Goal: Transaction & Acquisition: Purchase product/service

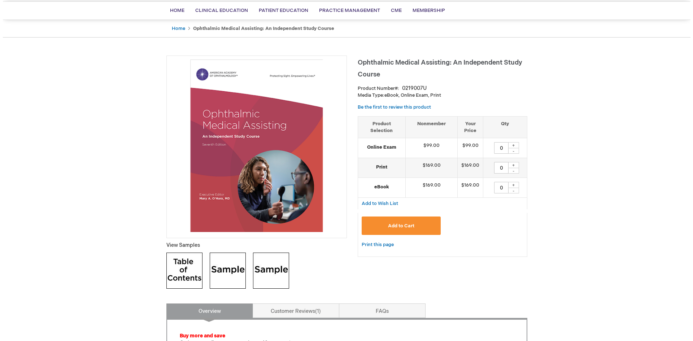
scroll to position [72, 0]
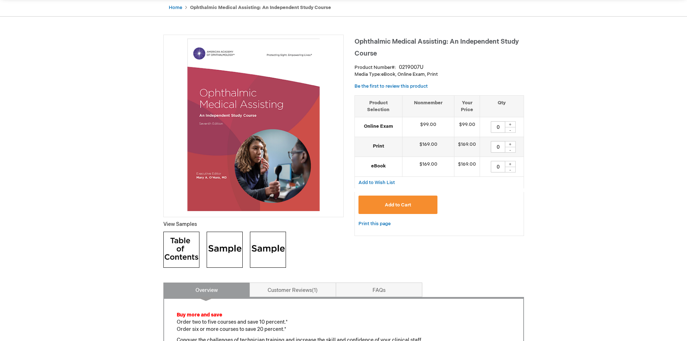
click at [510, 144] on div "+" at bounding box center [510, 144] width 11 height 6
type input "1"
click at [402, 205] on span "Add to Cart" at bounding box center [398, 205] width 26 height 6
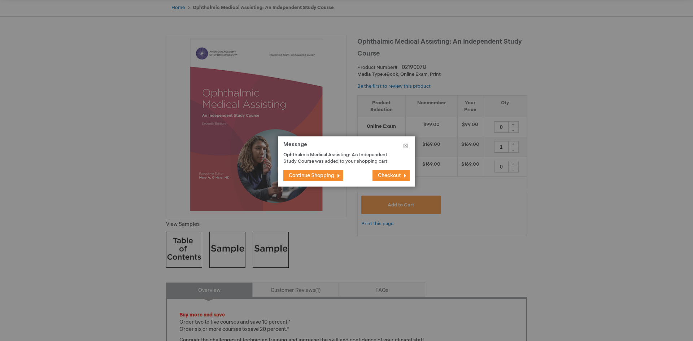
click at [394, 171] on button "Checkout" at bounding box center [390, 175] width 37 height 11
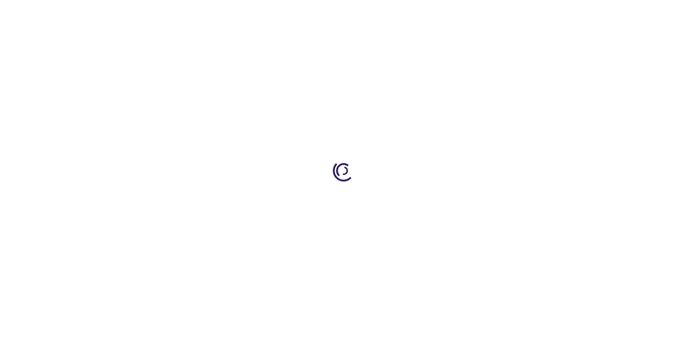
select select "US"
select select "62"
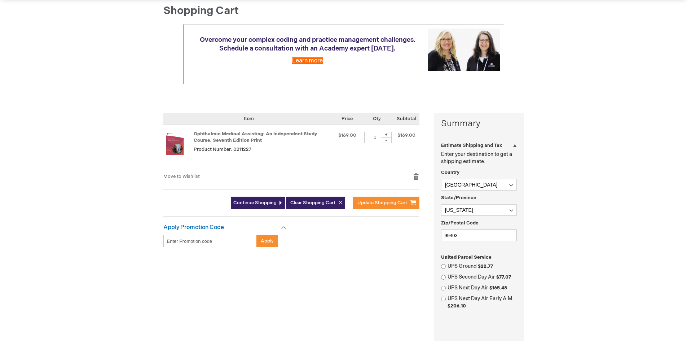
scroll to position [72, 0]
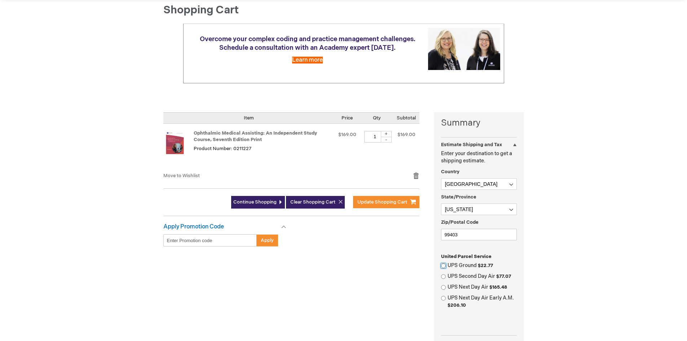
click at [444, 264] on input "UPS Ground $22.77" at bounding box center [443, 265] width 5 height 5
radio input "true"
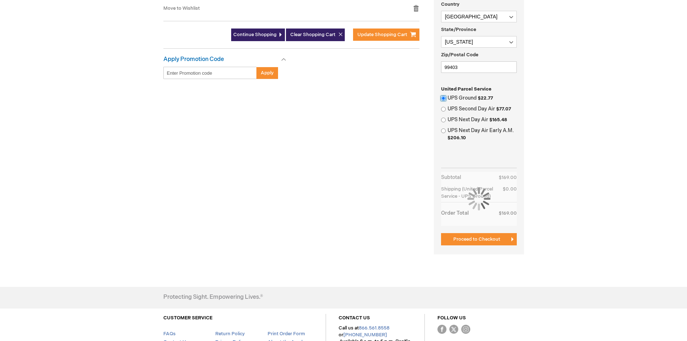
scroll to position [253, 0]
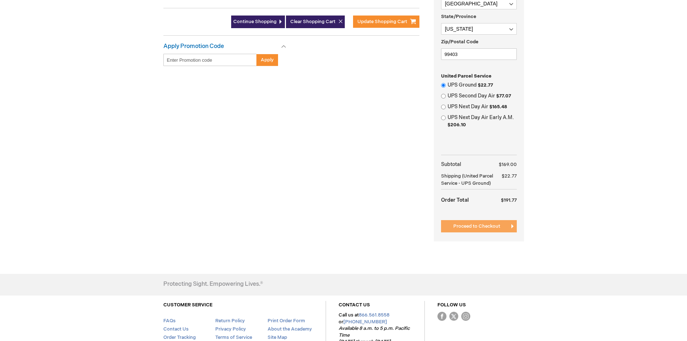
click at [472, 225] on span "Proceed to Checkout" at bounding box center [477, 226] width 47 height 6
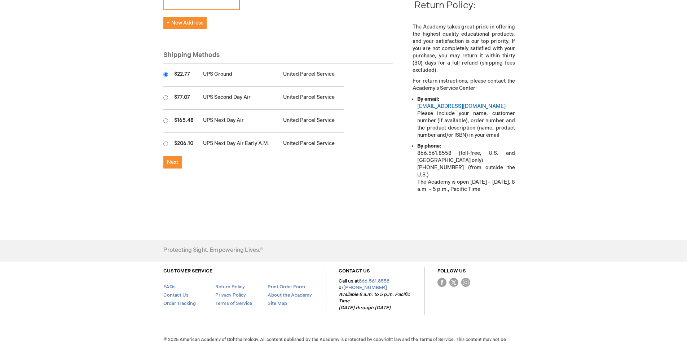
scroll to position [227, 0]
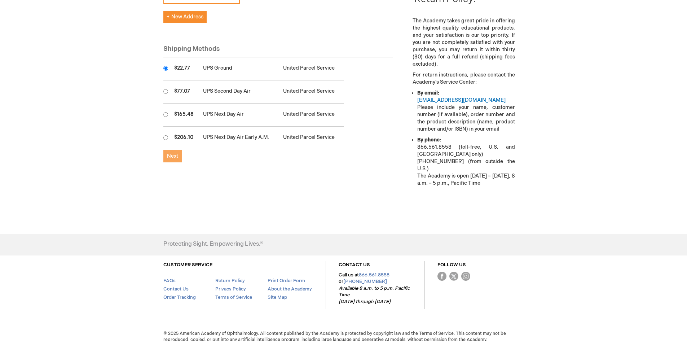
click at [171, 153] on span "Next" at bounding box center [172, 156] width 11 height 6
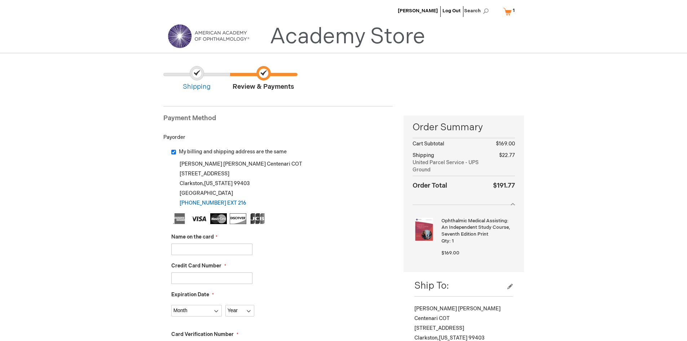
click at [233, 250] on input "Name on the card" at bounding box center [211, 250] width 81 height 12
type input "[PERSON_NAME]"
type input "4100400028261884"
click at [215, 311] on select "Month 01 - January 02 - February 03 - March 04 - April 05 - May 06 - June 07 - …" at bounding box center [196, 311] width 51 height 12
select select "11"
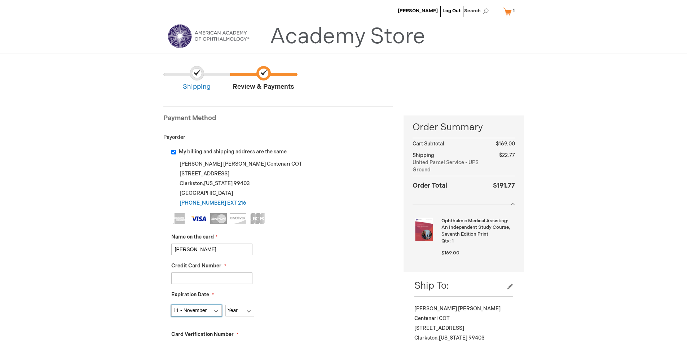
click at [171, 305] on select "Month 01 - January 02 - February 03 - March 04 - April 05 - May 06 - June 07 - …" at bounding box center [196, 311] width 51 height 12
click at [248, 312] on select "Year 2025 2026 2027 2028 2029 2030 2031 2032 2033 2034 2035" at bounding box center [239, 311] width 29 height 12
select select "2025"
click at [225, 305] on select "Year 2025 2026 2027 2028 2029 2030 2031 2032 2033 2034 2035" at bounding box center [239, 311] width 29 height 12
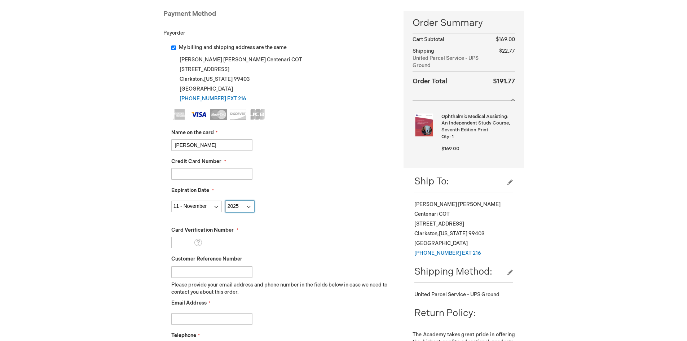
scroll to position [144, 0]
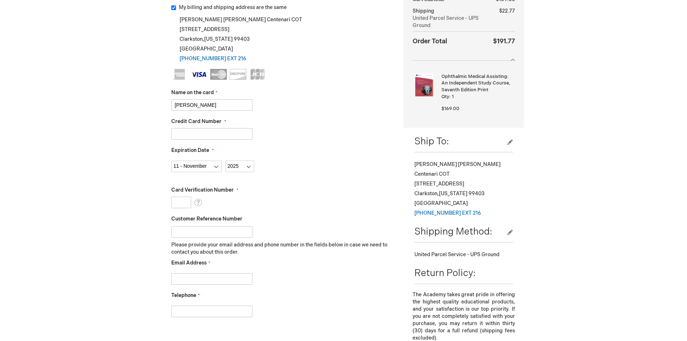
click at [184, 204] on input "Card Verification Number" at bounding box center [181, 203] width 20 height 12
type input "371"
click at [217, 280] on input "Email Address" at bounding box center [211, 279] width 81 height 12
type input "dcentenari@eyesrus.net"
type input "5097588811"
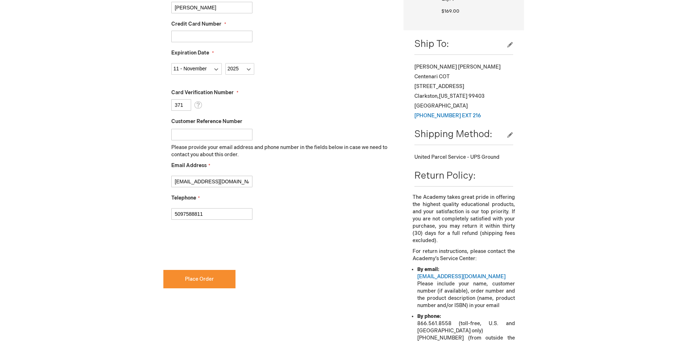
scroll to position [253, 0]
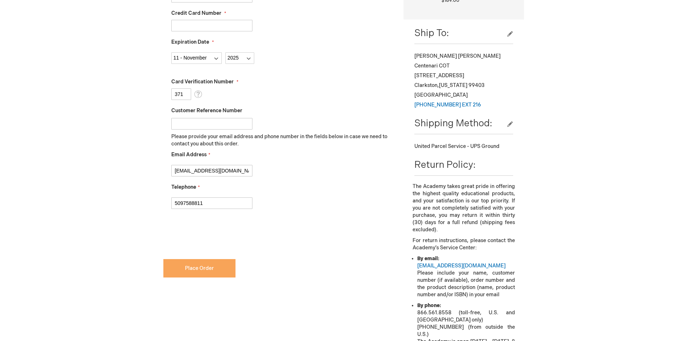
checkbox input "true"
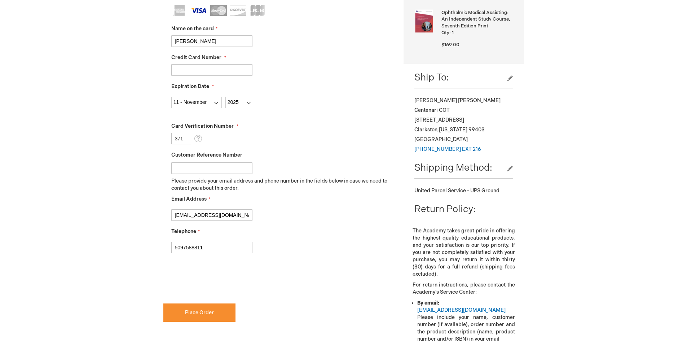
scroll to position [289, 0]
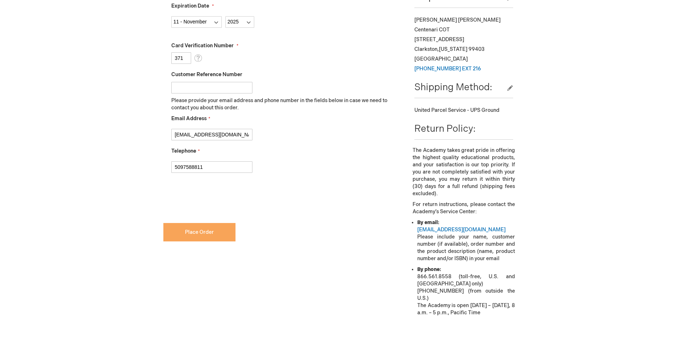
click at [190, 234] on span "Place Order" at bounding box center [199, 232] width 29 height 6
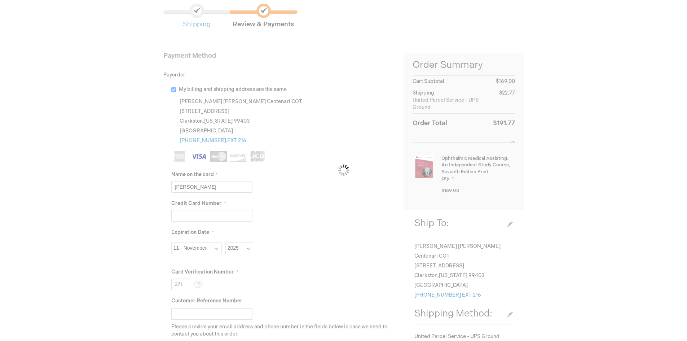
scroll to position [0, 0]
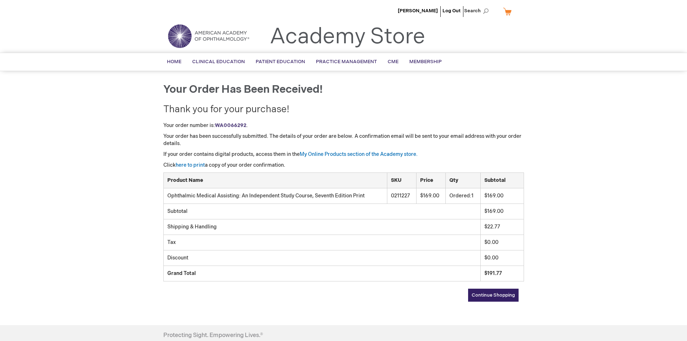
scroll to position [98, 0]
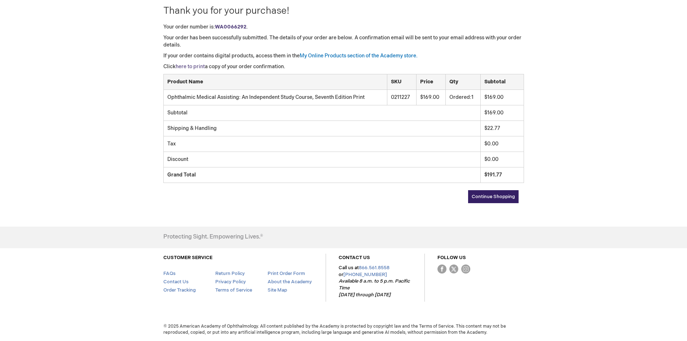
click at [194, 66] on link "here to print" at bounding box center [190, 66] width 29 height 6
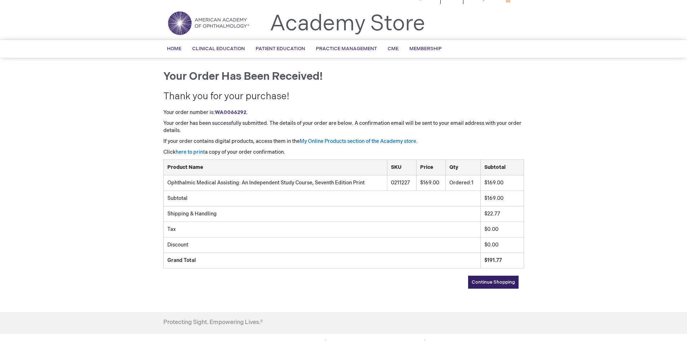
scroll to position [0, 0]
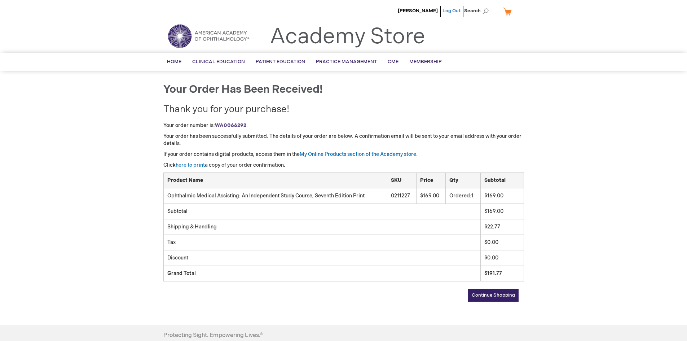
click at [454, 10] on link "Log Out" at bounding box center [452, 11] width 18 height 6
